Goal: Task Accomplishment & Management: Manage account settings

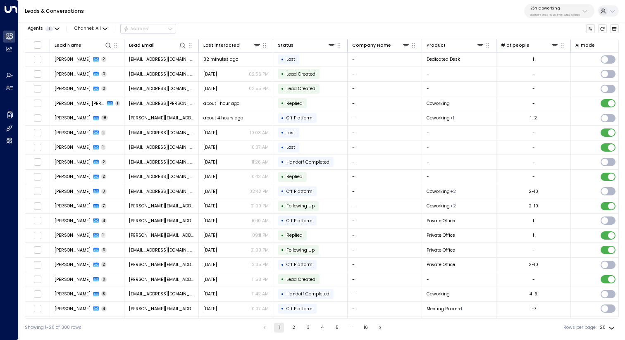
click at [549, 12] on div "25N Coworking 3b9800f4-81ca-4ec0-8758-72fbe4763f36" at bounding box center [555, 11] width 50 height 11
type input "*******"
click at [522, 64] on div "Enterprises ( 1 ) ******* ​ StorQuest ID: 95e12634-a2b0-4ea9-845a-0bcfa50e2d19" at bounding box center [572, 43] width 100 height 49
click at [552, 58] on span "ID: 95e12634-a2b0-4ea9-845a-0bcfa50e2d19" at bounding box center [571, 60] width 88 height 6
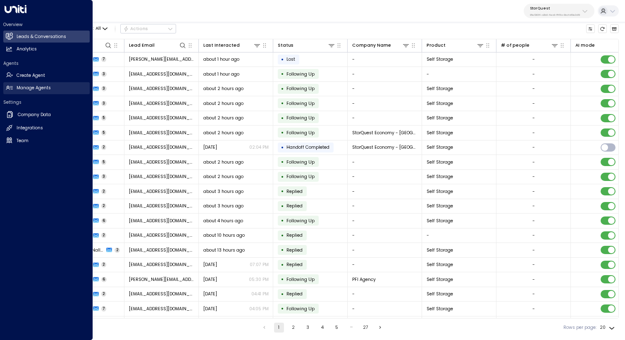
click at [37, 88] on h2 "Manage Agents" at bounding box center [34, 88] width 34 height 7
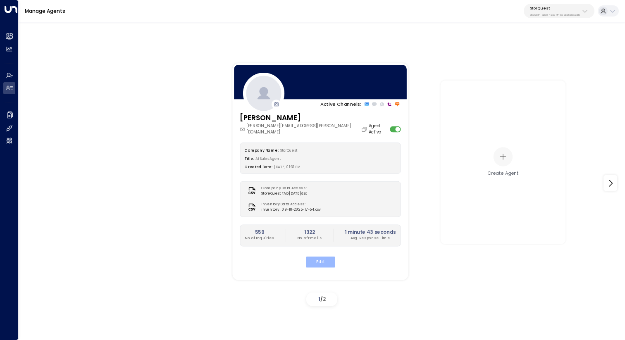
click at [317, 256] on button "Edit" at bounding box center [319, 261] width 29 height 11
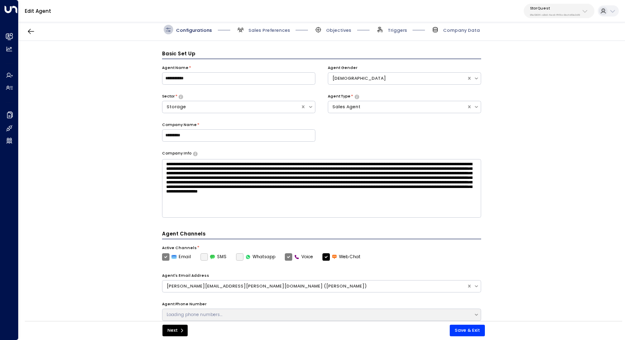
scroll to position [9, 0]
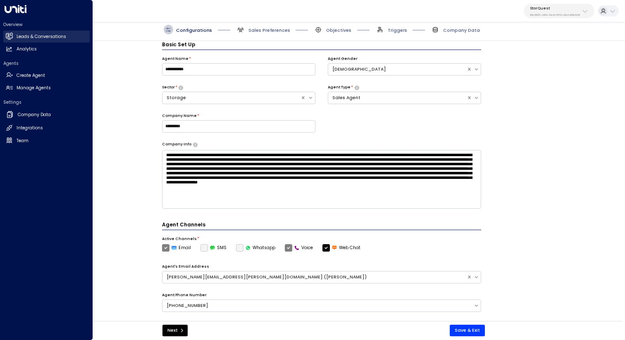
click at [17, 38] on h2 "Leads & Conversations" at bounding box center [42, 36] width 50 height 7
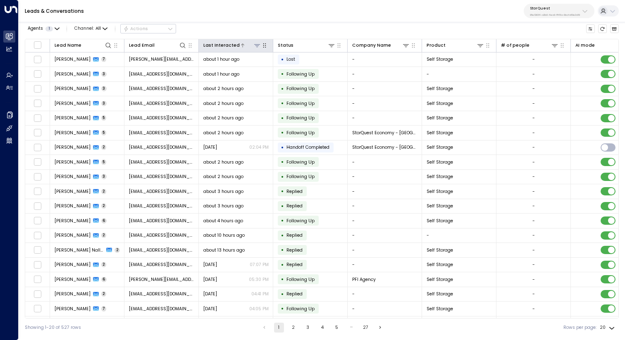
click at [223, 44] on div "Last Interacted" at bounding box center [221, 45] width 36 height 7
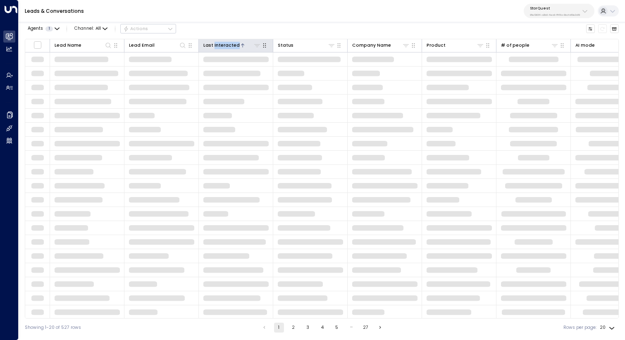
click at [223, 44] on div "Last Interacted" at bounding box center [221, 45] width 36 height 7
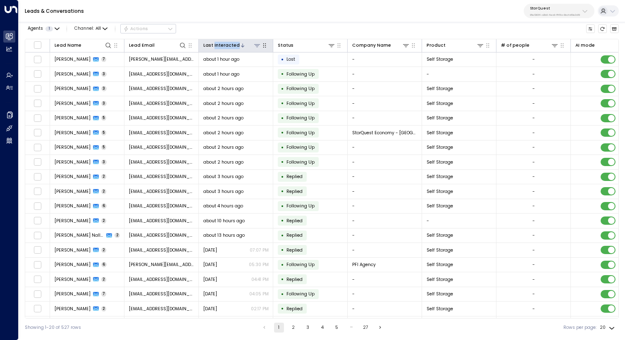
click at [223, 44] on div "Last Interacted" at bounding box center [221, 45] width 36 height 7
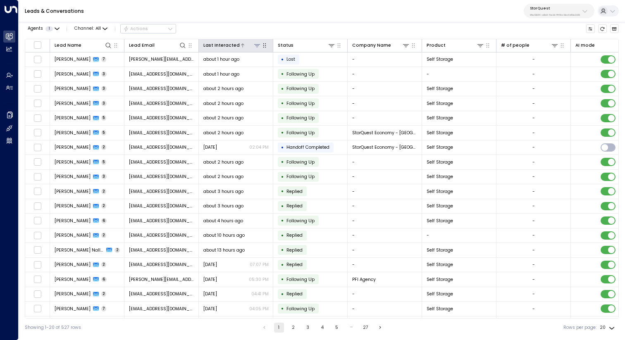
click at [226, 44] on div "Last Interacted" at bounding box center [221, 45] width 36 height 7
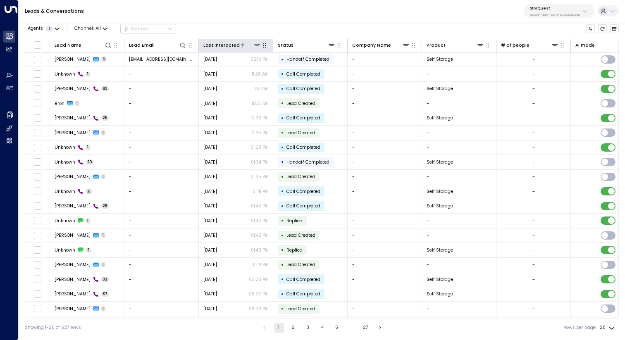
click at [226, 44] on div "Last Interacted" at bounding box center [221, 45] width 36 height 7
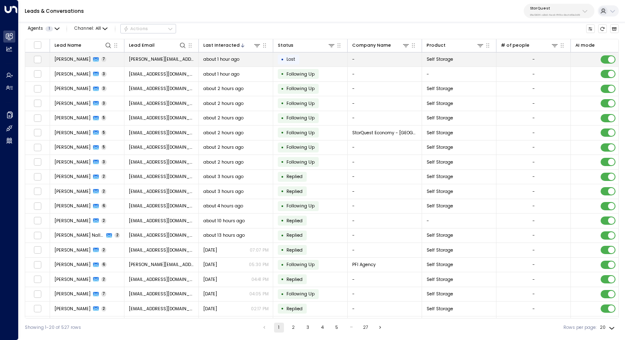
click at [132, 55] on td "[PERSON_NAME][EMAIL_ADDRESS][DOMAIN_NAME]" at bounding box center [161, 59] width 74 height 14
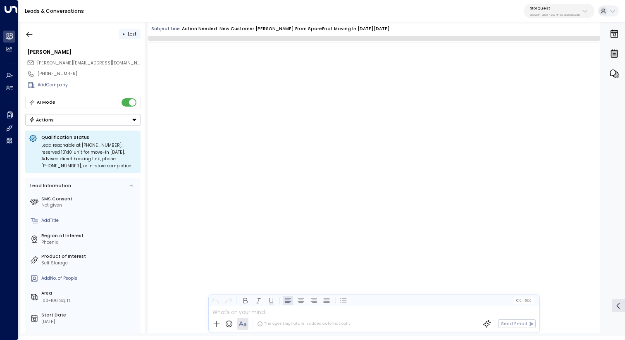
scroll to position [2008, 0]
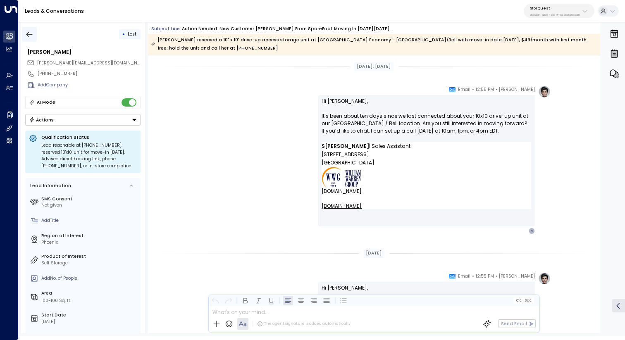
click at [30, 34] on icon "button" at bounding box center [29, 34] width 8 height 8
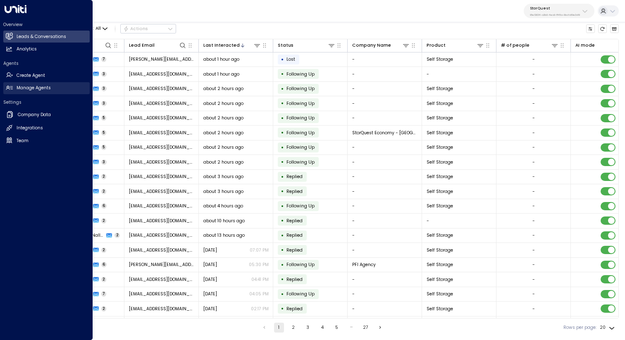
click at [50, 93] on link "Manage Agents Manage Agents" at bounding box center [46, 88] width 86 height 12
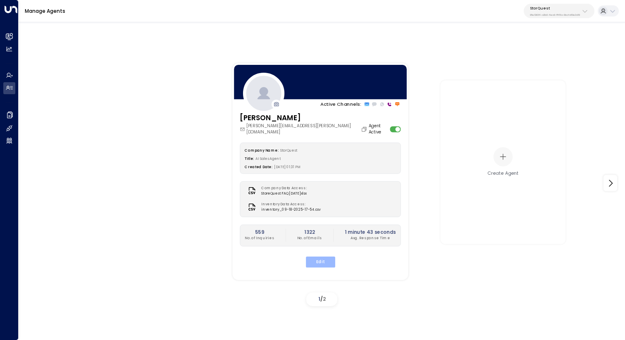
click at [318, 256] on button "Edit" at bounding box center [319, 261] width 29 height 11
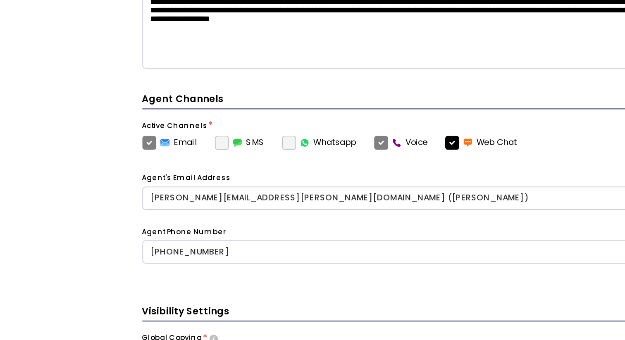
scroll to position [42, 0]
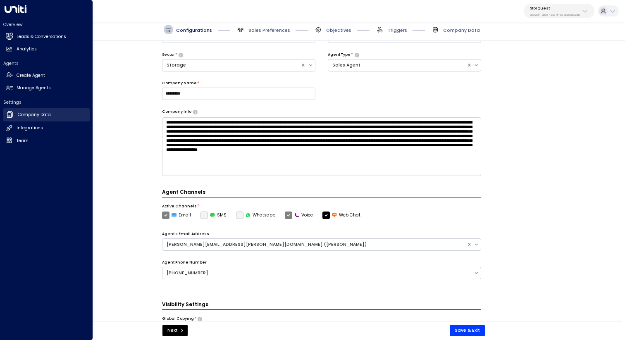
click at [39, 114] on h2 "Company Data" at bounding box center [34, 115] width 33 height 7
